Goal: Information Seeking & Learning: Learn about a topic

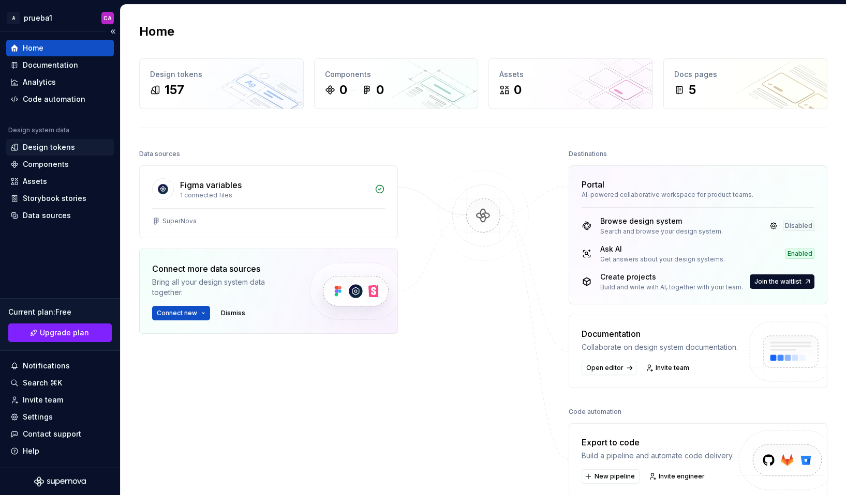
click at [50, 144] on div "Design tokens" at bounding box center [49, 147] width 52 height 10
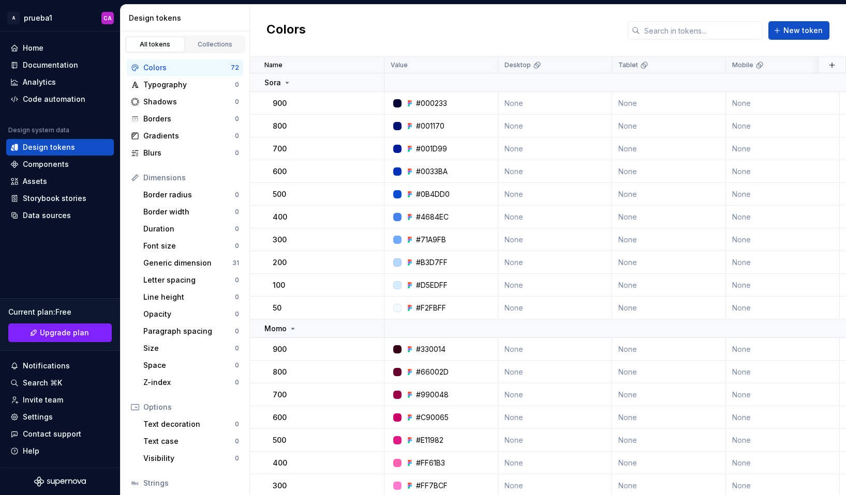
click at [172, 70] on div "Colors" at bounding box center [186, 68] width 87 height 10
click at [221, 48] on div "Collections" at bounding box center [215, 44] width 52 height 8
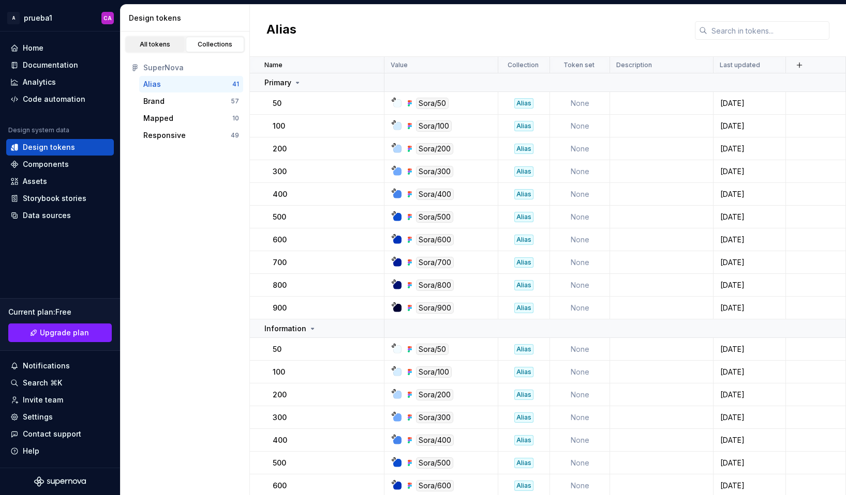
click at [158, 43] on div "All tokens" at bounding box center [155, 44] width 52 height 8
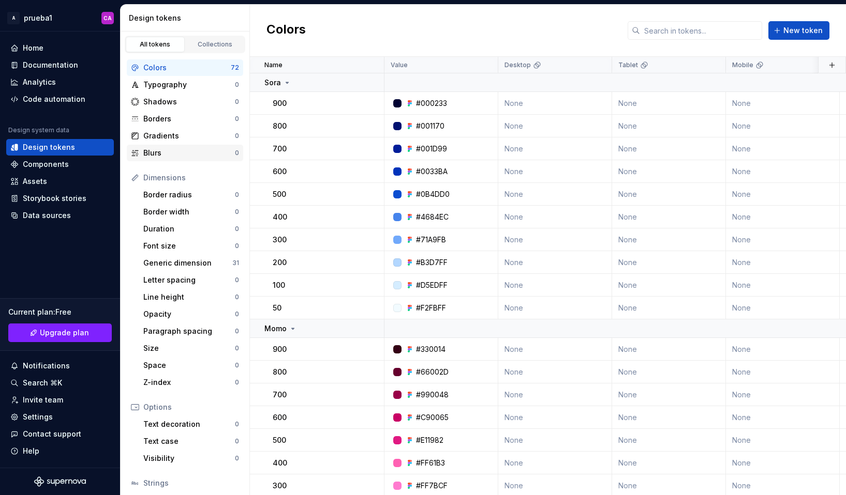
click at [170, 154] on div "Blurs" at bounding box center [189, 153] width 92 height 10
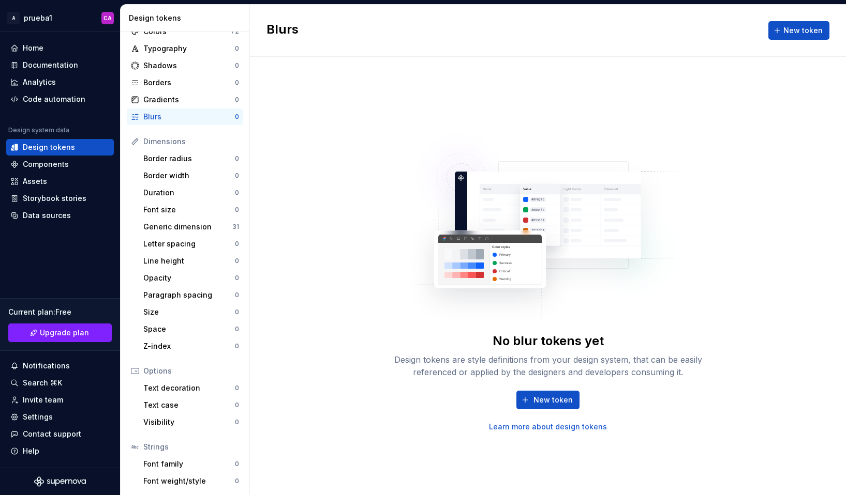
scroll to position [40, 0]
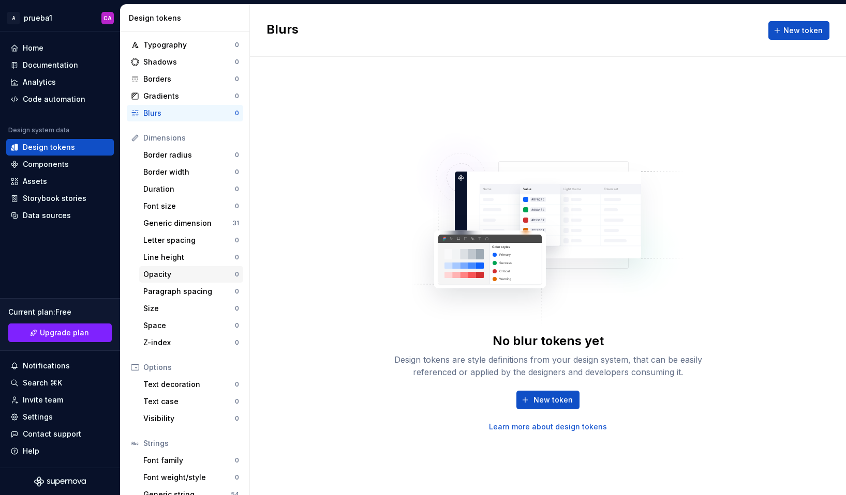
click at [158, 274] on div "Opacity" at bounding box center [189, 274] width 92 height 10
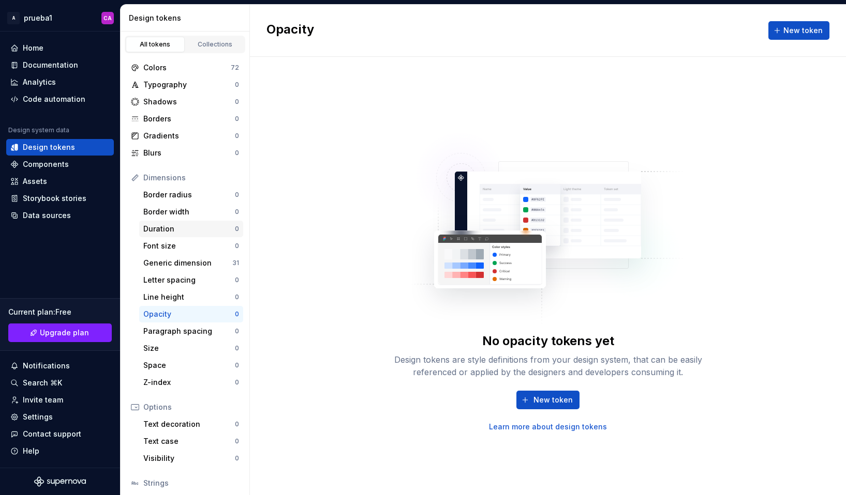
scroll to position [18, 0]
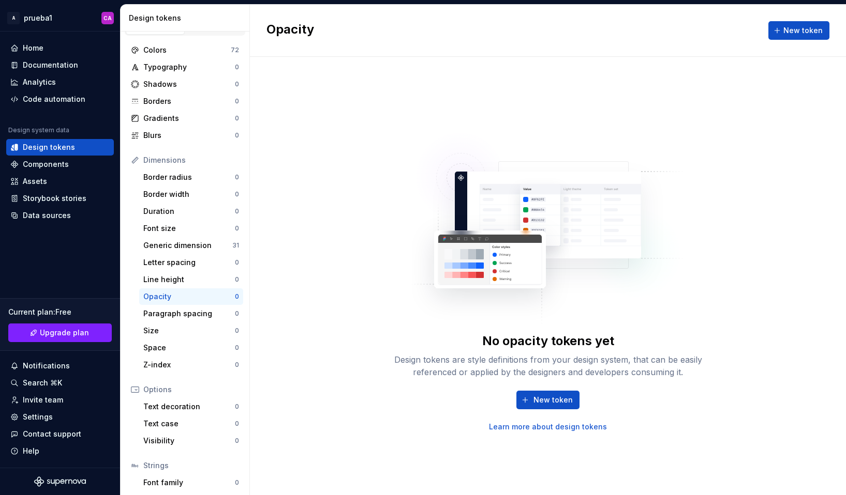
click at [302, 35] on h2 "Opacity" at bounding box center [290, 30] width 48 height 19
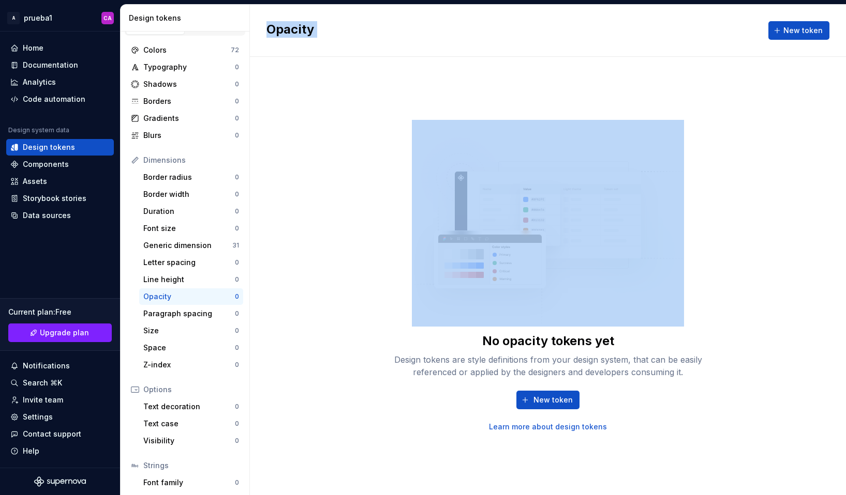
click at [302, 35] on h2 "Opacity" at bounding box center [290, 30] width 48 height 19
click at [301, 24] on h2 "Opacity" at bounding box center [290, 30] width 48 height 19
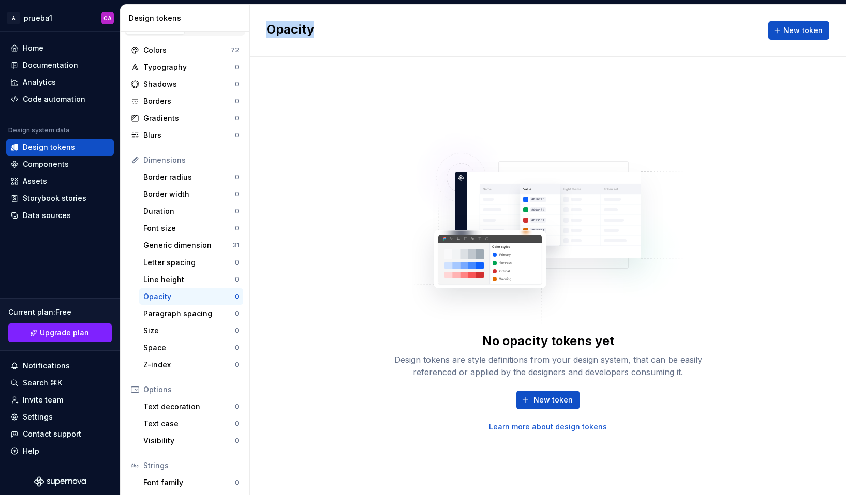
click at [301, 24] on h2 "Opacity" at bounding box center [290, 30] width 48 height 19
drag, startPoint x: 536, startPoint y: 43, endPoint x: 483, endPoint y: 80, distance: 64.3
click at [536, 43] on div "Opacity New token" at bounding box center [548, 31] width 596 height 52
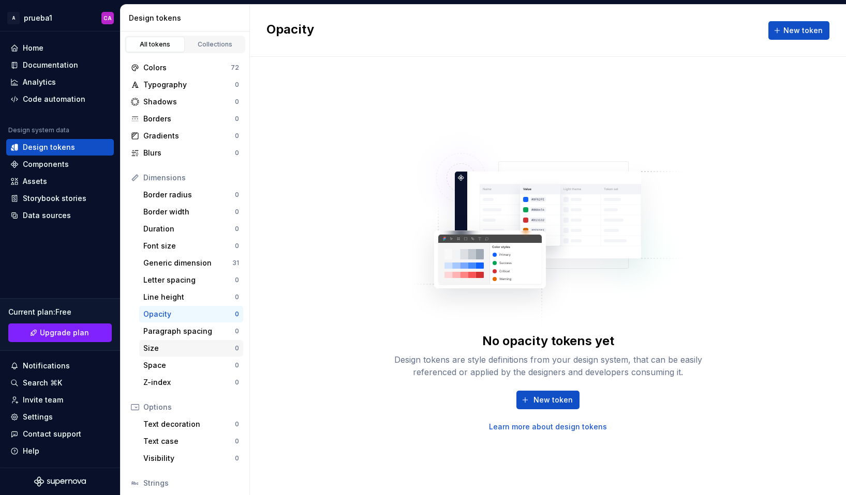
scroll to position [71, 0]
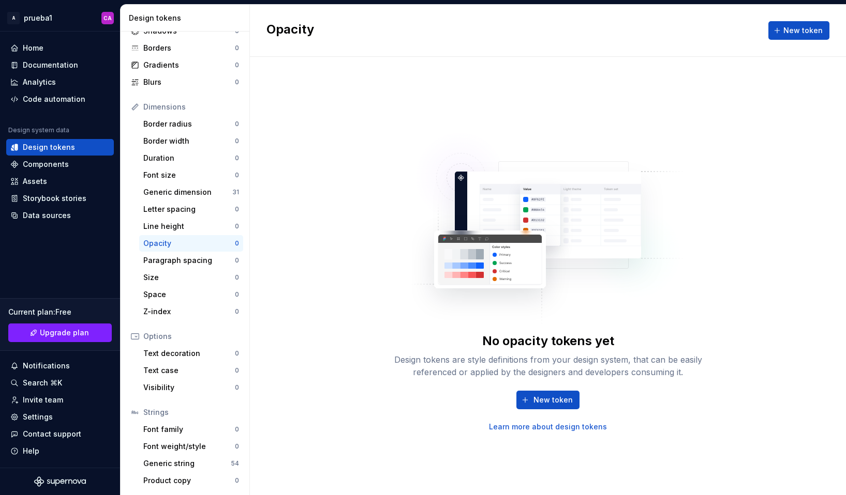
click at [400, 115] on div "No opacity tokens yet Design tokens are style definitions from your design syst…" at bounding box center [548, 276] width 596 height 439
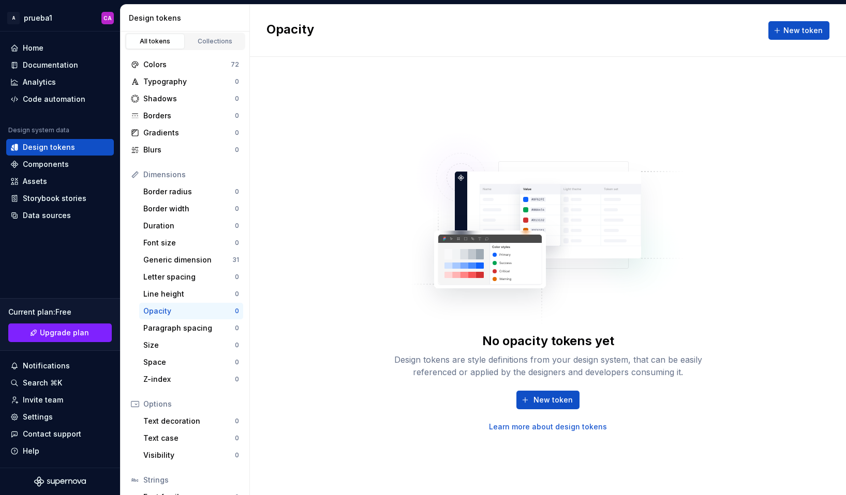
scroll to position [0, 0]
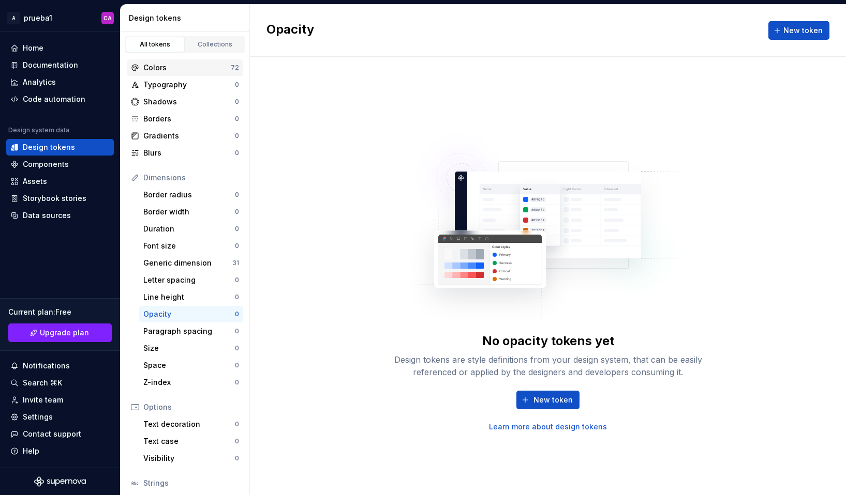
click at [164, 66] on div "Colors" at bounding box center [186, 68] width 87 height 10
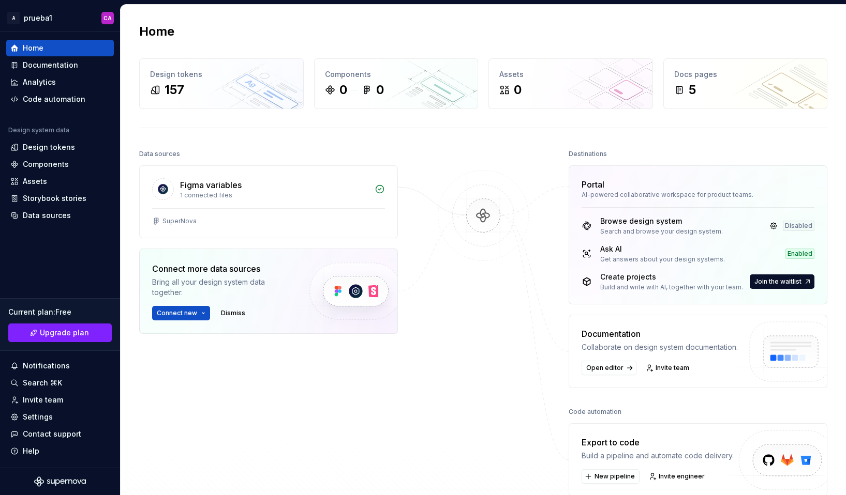
click at [450, 174] on img at bounding box center [483, 226] width 100 height 112
